Goal: Transaction & Acquisition: Download file/media

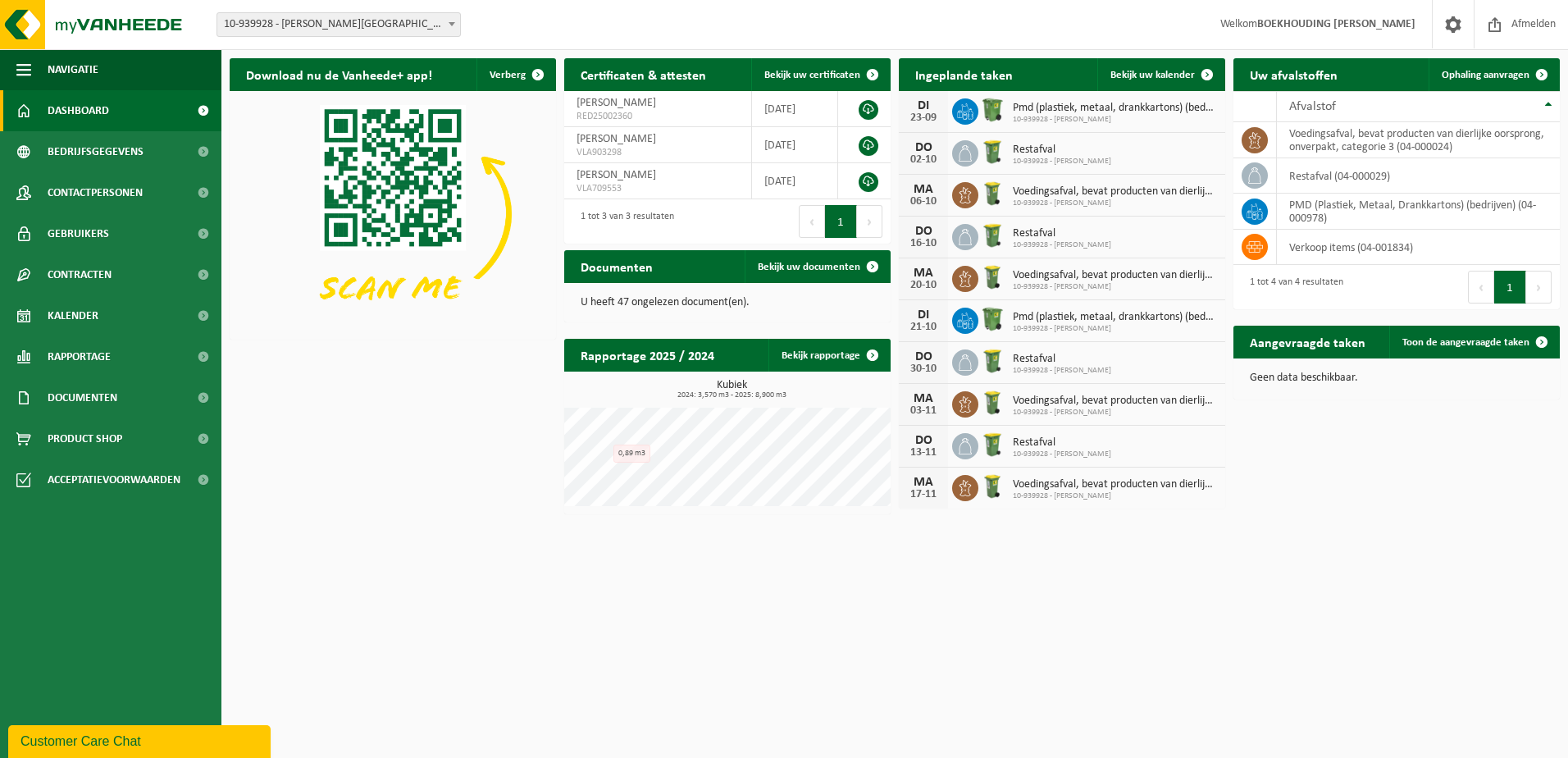
click at [99, 398] on span "Documenten" at bounding box center [82, 398] width 70 height 41
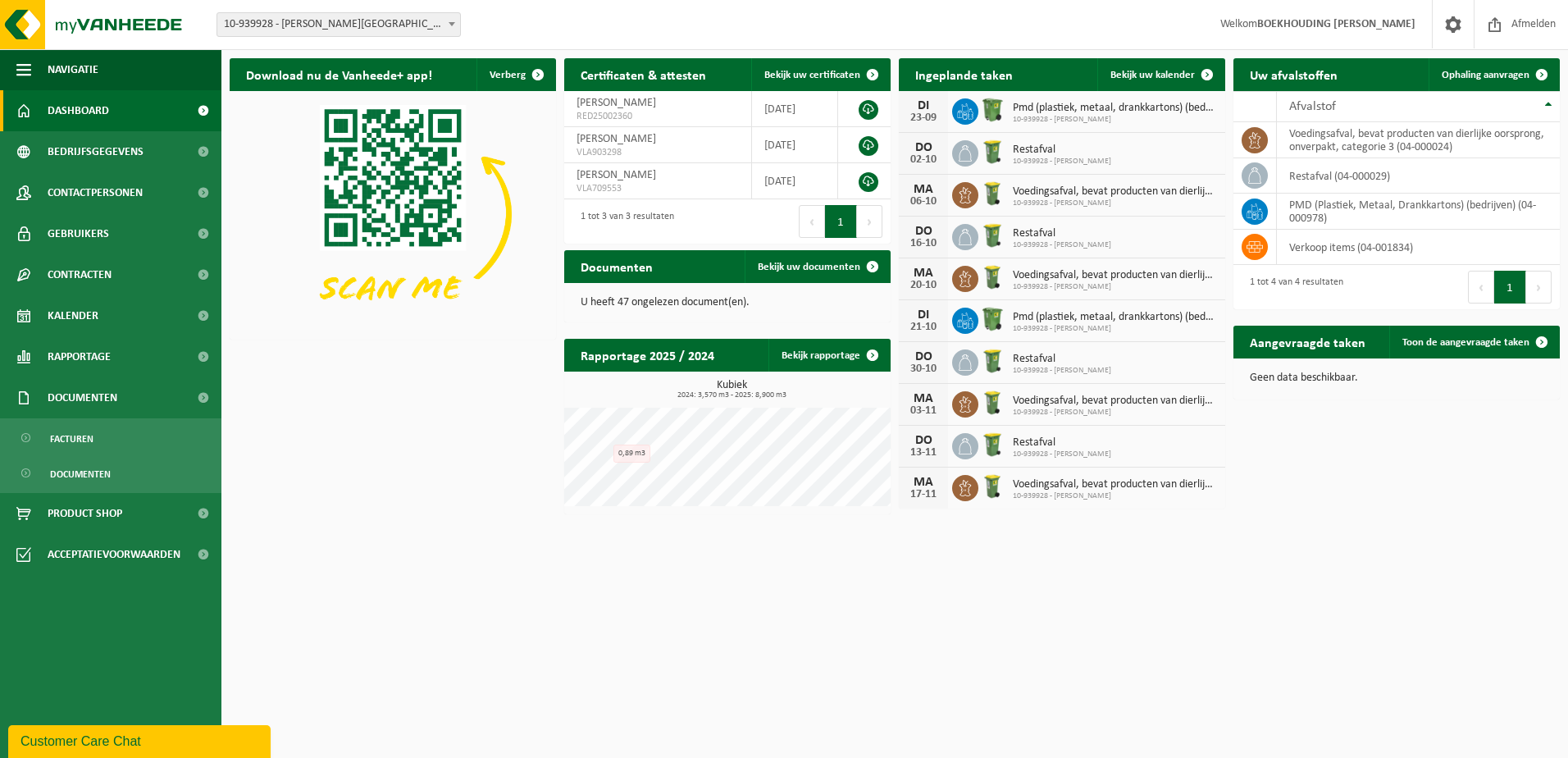
click at [87, 427] on span "Facturen" at bounding box center [71, 439] width 43 height 31
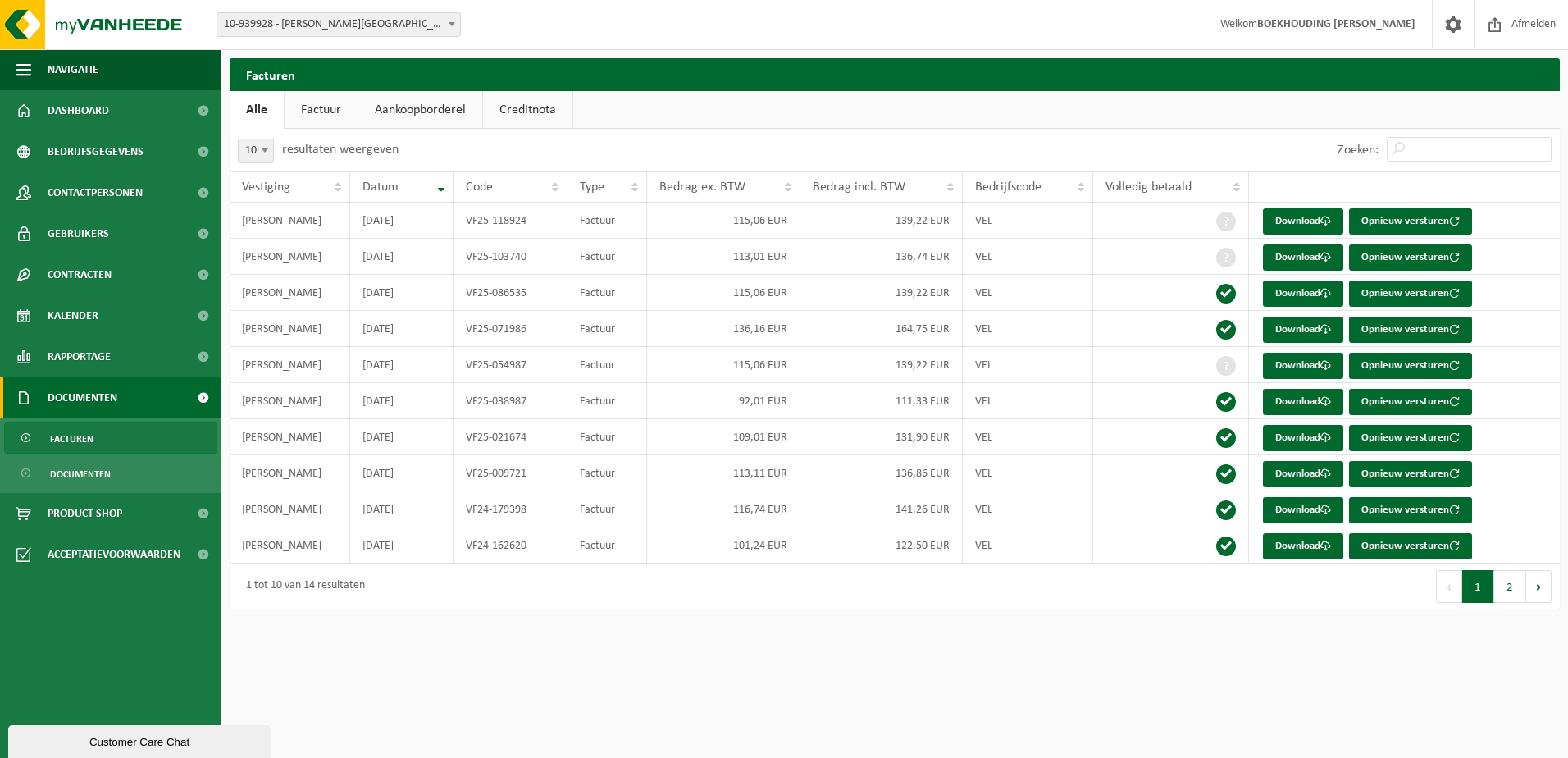
click at [1296, 366] on link "Download" at bounding box center [1303, 366] width 81 height 26
